Goal: Information Seeking & Learning: Learn about a topic

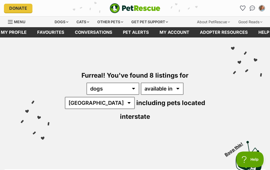
click at [62, 22] on div "Dogs" at bounding box center [61, 22] width 21 height 11
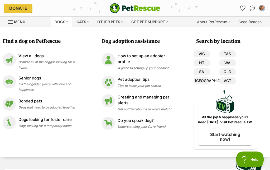
click at [58, 62] on span "Browse all of the doggos looking for a home" at bounding box center [46, 65] width 56 height 10
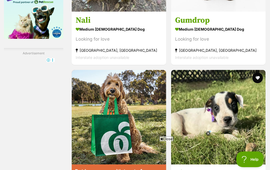
scroll to position [1101, 0]
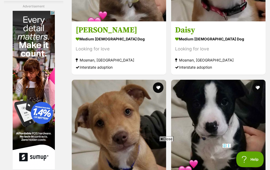
scroll to position [1080, 0]
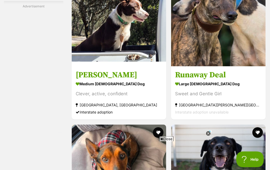
scroll to position [1092, 0]
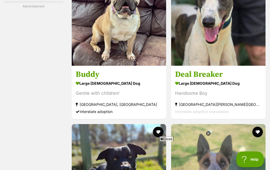
scroll to position [1036, 0]
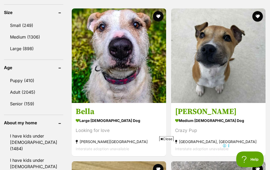
scroll to position [529, 0]
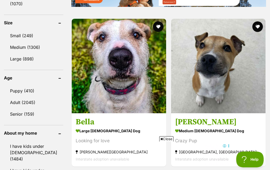
click at [32, 30] on link "Small (249)" at bounding box center [33, 35] width 59 height 11
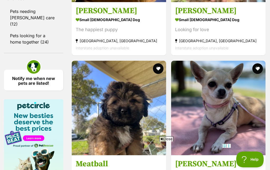
scroll to position [804, 0]
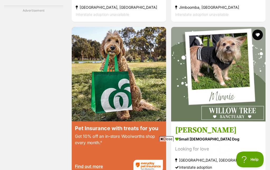
scroll to position [1011, 0]
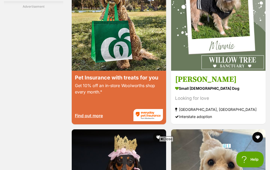
scroll to position [1034, 0]
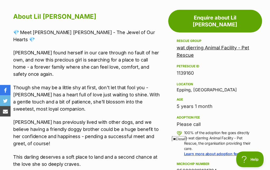
scroll to position [263, 0]
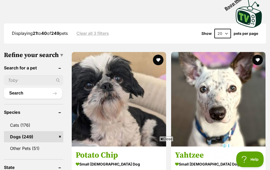
scroll to position [147, 0]
click at [100, 98] on img at bounding box center [119, 99] width 95 height 95
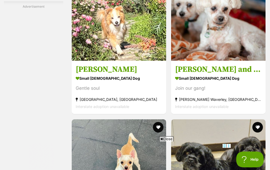
scroll to position [1061, 0]
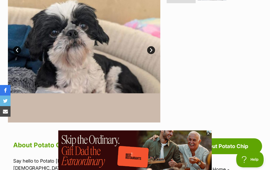
scroll to position [140, 0]
click at [148, 52] on link "Next" at bounding box center [151, 50] width 8 height 8
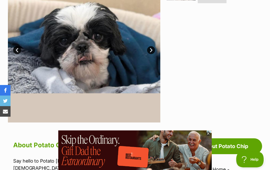
click at [150, 51] on link "Next" at bounding box center [151, 50] width 8 height 8
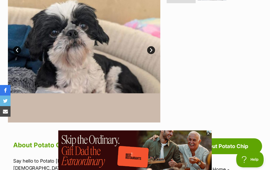
click at [151, 48] on link "Next" at bounding box center [151, 50] width 8 height 8
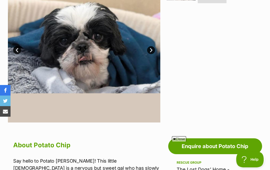
click at [149, 52] on link "Next" at bounding box center [151, 50] width 8 height 8
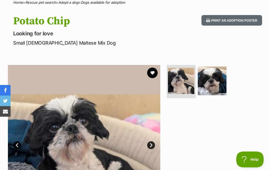
scroll to position [1, 0]
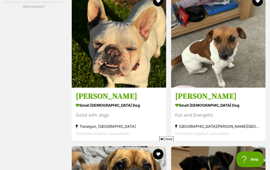
scroll to position [1072, 0]
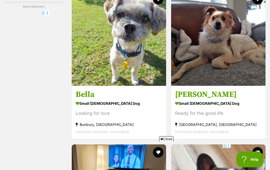
scroll to position [1022, 0]
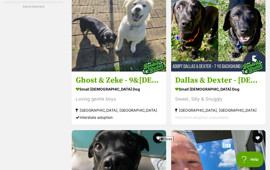
scroll to position [1031, 0]
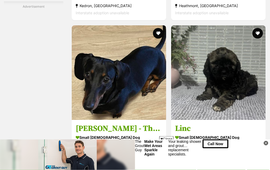
scroll to position [1040, 0]
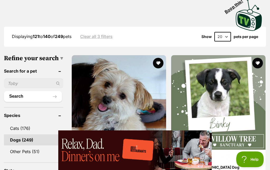
scroll to position [145, 0]
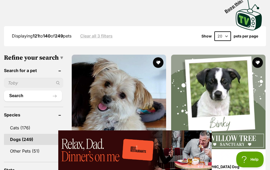
click at [110, 92] on img at bounding box center [119, 102] width 95 height 95
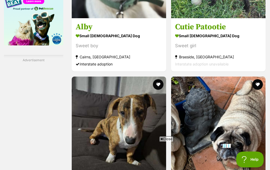
scroll to position [1001, 0]
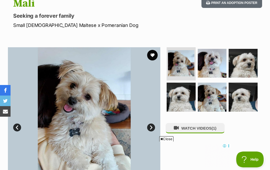
click at [217, 127] on span "(1)" at bounding box center [214, 128] width 5 height 4
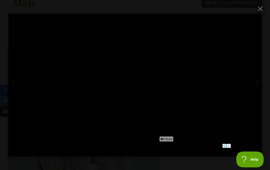
type input "100"
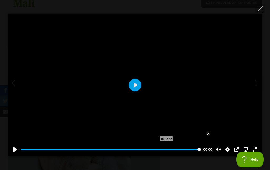
click at [259, 8] on icon "Close" at bounding box center [260, 8] width 5 height 5
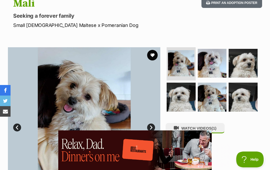
click at [215, 59] on img at bounding box center [212, 63] width 29 height 29
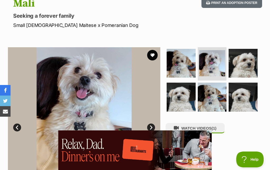
click at [246, 56] on img at bounding box center [243, 63] width 29 height 29
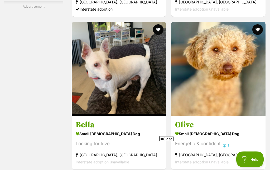
scroll to position [987, 0]
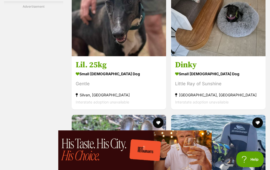
scroll to position [1103, 0]
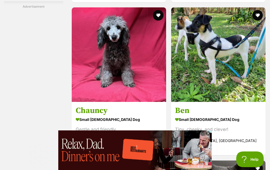
scroll to position [1001, 0]
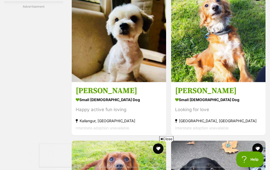
scroll to position [1026, 0]
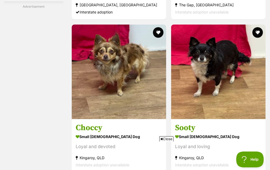
scroll to position [1048, 0]
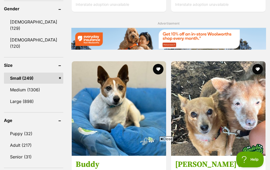
scroll to position [491, 0]
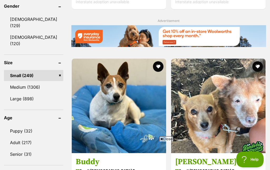
click at [28, 137] on link "Puppy (32)" at bounding box center [33, 130] width 59 height 11
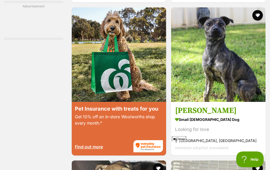
scroll to position [1001, 0]
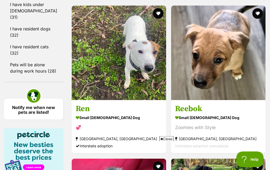
scroll to position [697, 0]
click at [26, 120] on link "Notify me when new pets are listed!" at bounding box center [33, 109] width 59 height 21
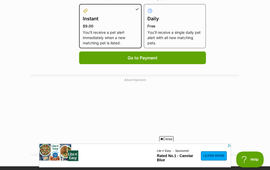
scroll to position [298, 0]
